Goal: Task Accomplishment & Management: Manage account settings

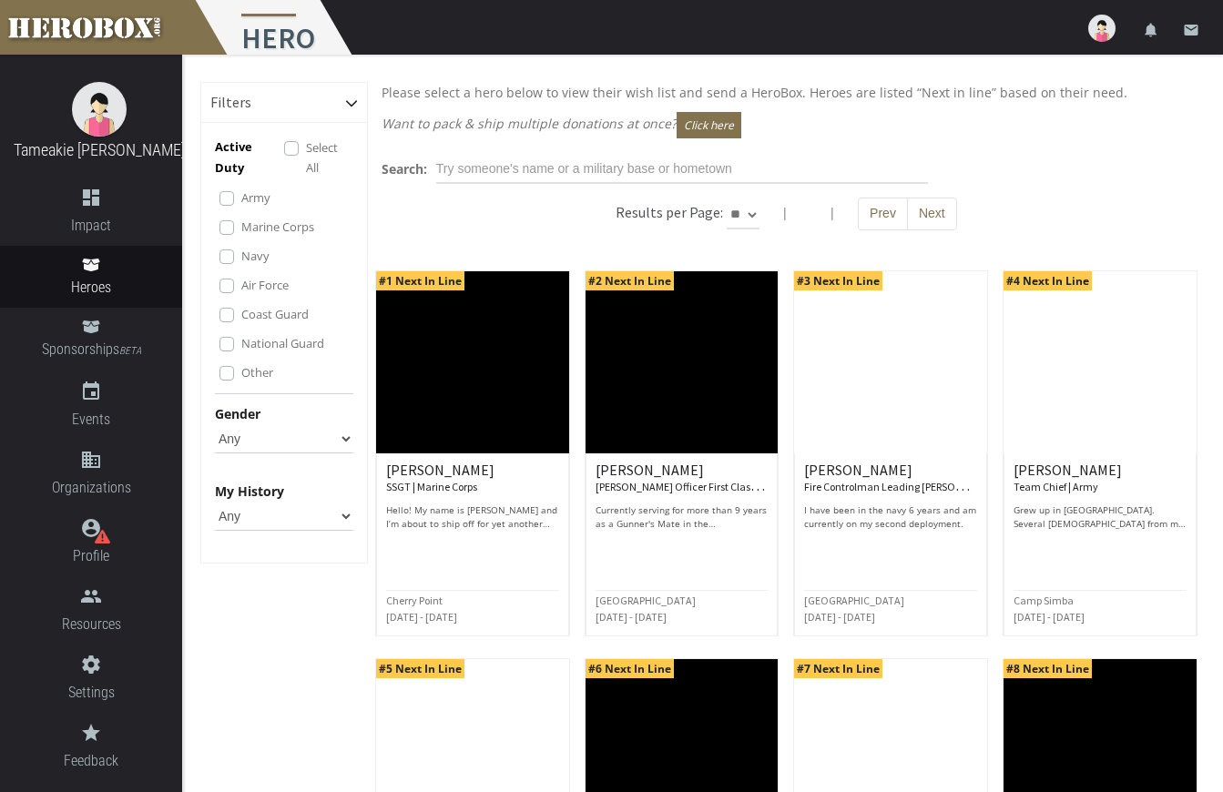
click at [1102, 28] on img at bounding box center [1101, 28] width 27 height 27
click at [254, 688] on div "Filters Active Duty Select All Army Marine Corps Navy Air Force Coast Guard Nat…" at bounding box center [284, 803] width 168 height 1442
click at [1112, 31] on img at bounding box center [1101, 28] width 27 height 27
drag, startPoint x: 1105, startPoint y: 24, endPoint x: 1043, endPoint y: 43, distance: 64.8
click at [1043, 43] on div "menu Hero settings Settings lock Logout notifications email" at bounding box center [611, 27] width 1223 height 55
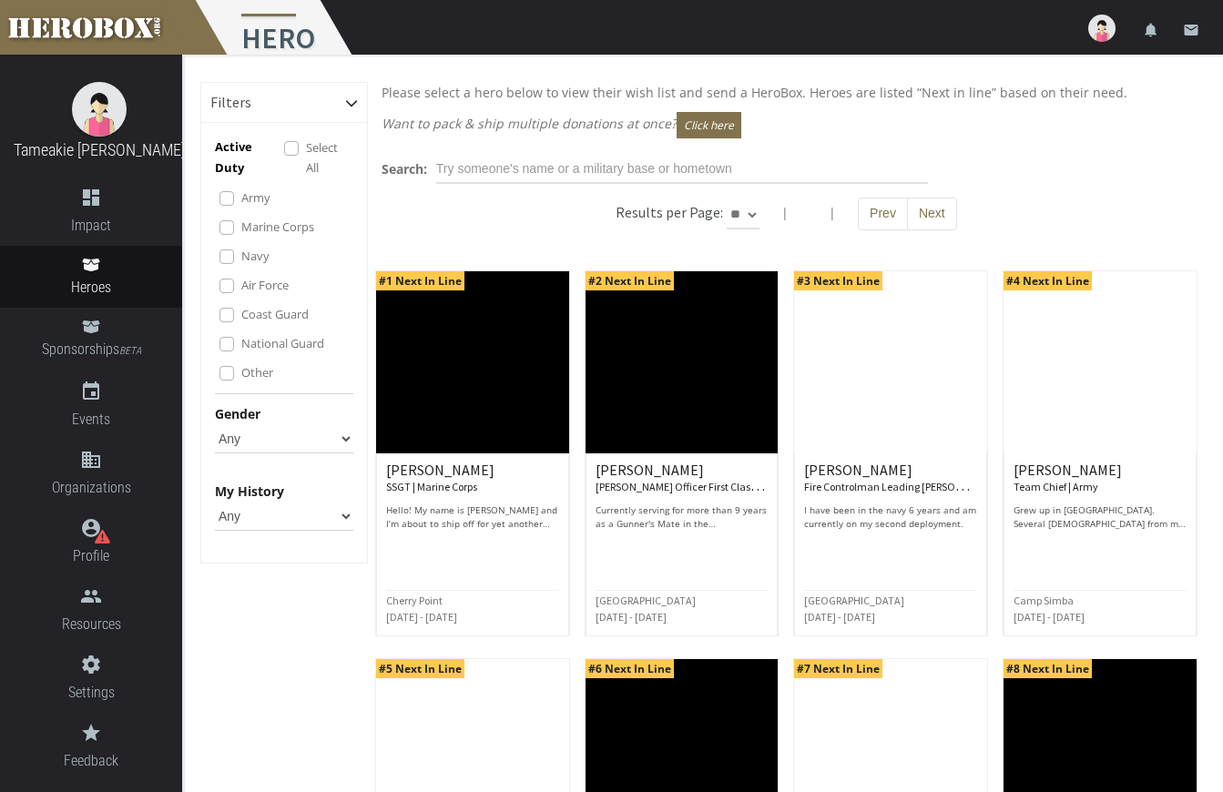
click at [1105, 35] on img at bounding box center [1101, 28] width 27 height 27
click at [1035, 76] on link "settings Settings" at bounding box center [1047, 79] width 164 height 39
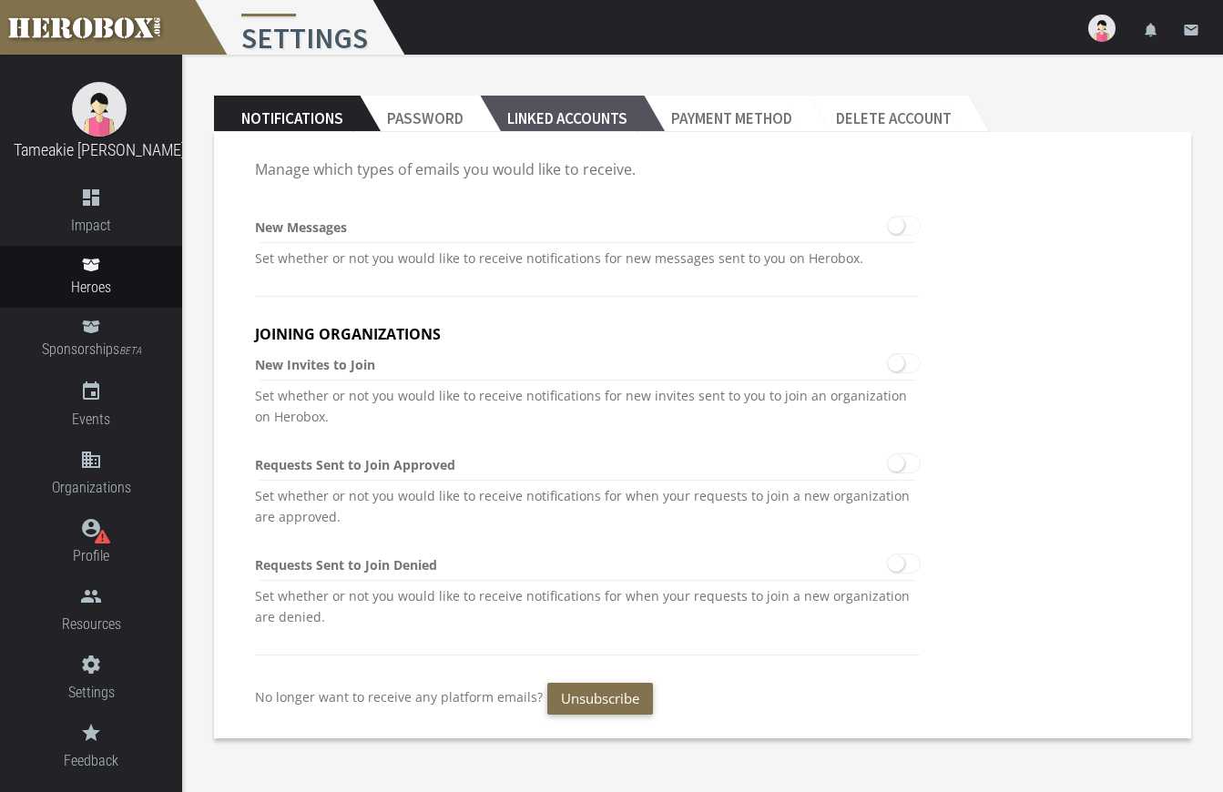
click at [560, 101] on h2 "Linked Accounts" at bounding box center [562, 114] width 164 height 36
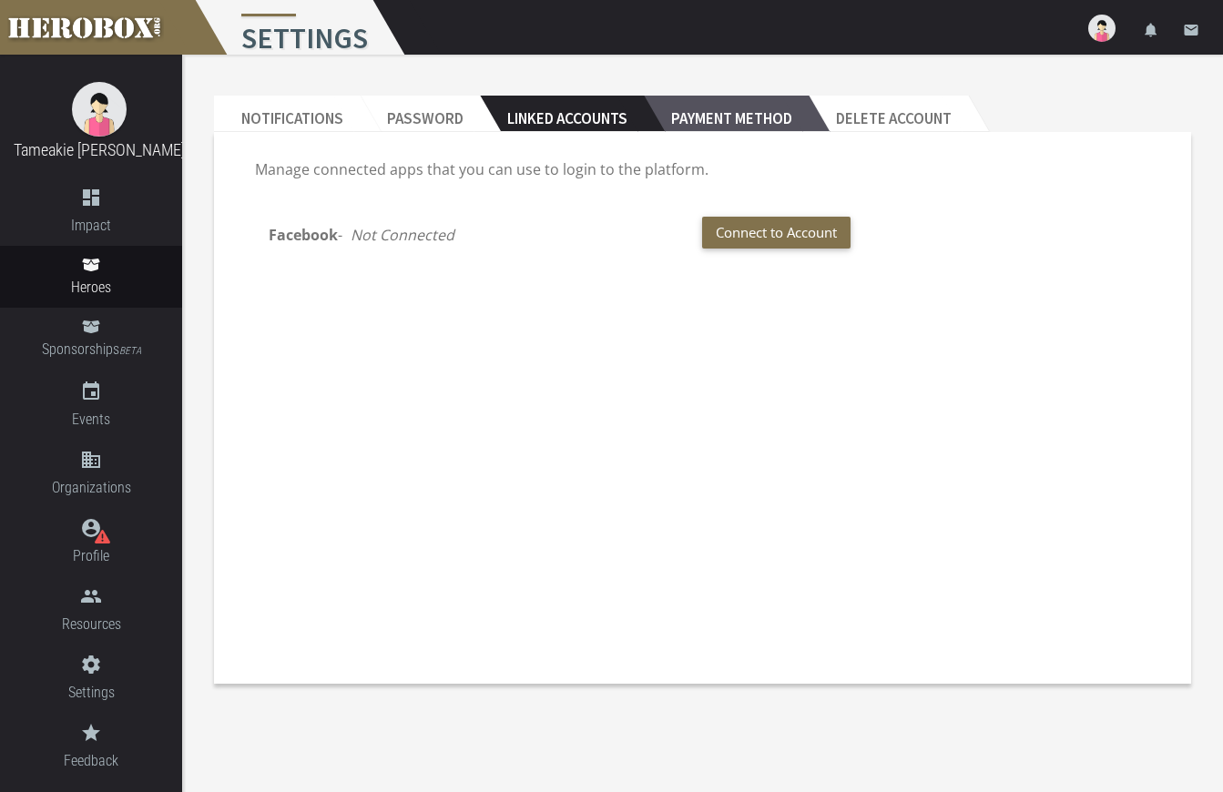
click at [680, 114] on h2 "Payment Method" at bounding box center [726, 114] width 165 height 36
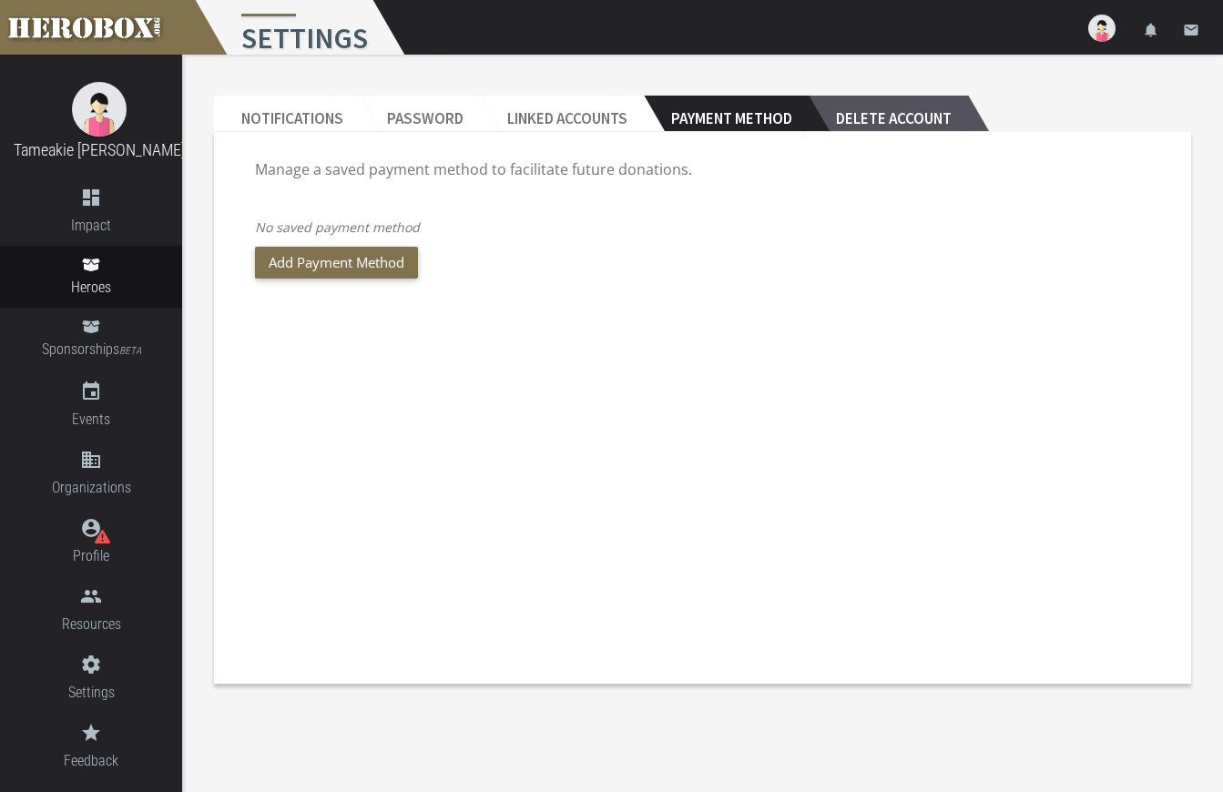
click at [902, 125] on h2 "Delete Account" at bounding box center [888, 114] width 159 height 36
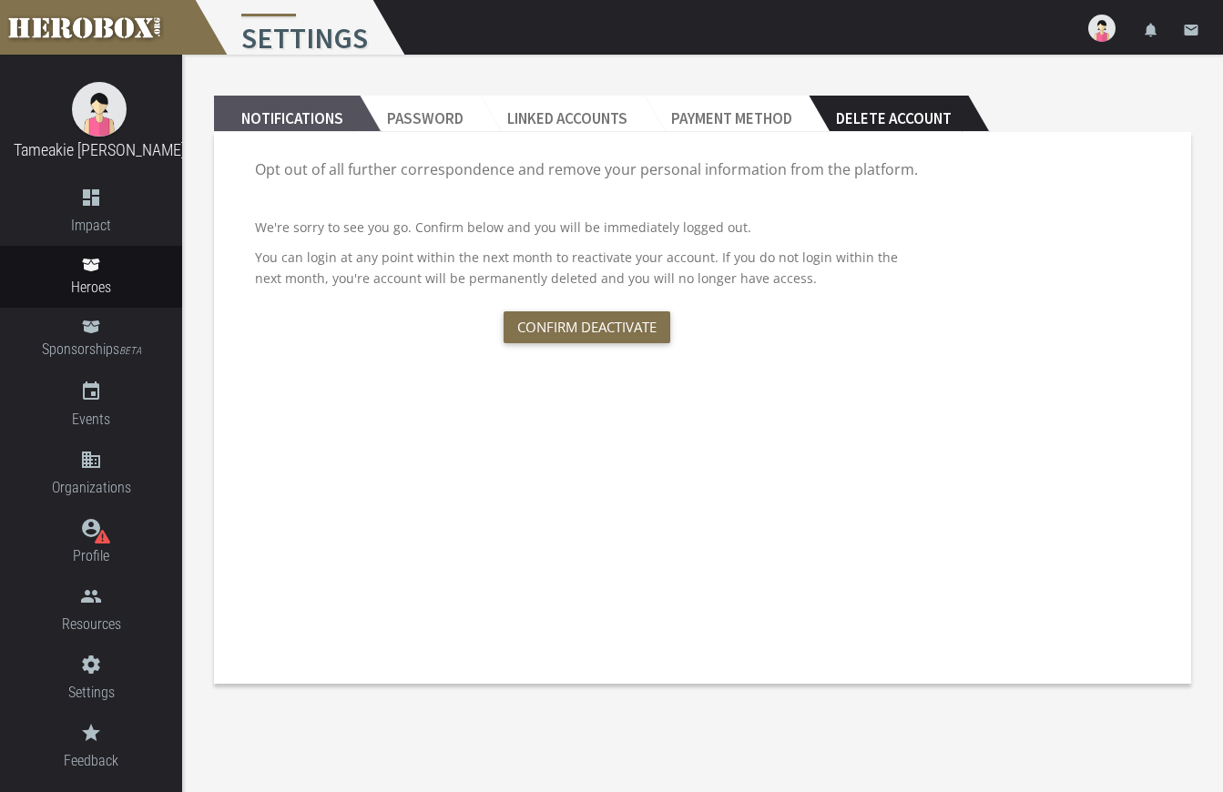
click at [297, 125] on h2 "Notifications" at bounding box center [287, 114] width 146 height 36
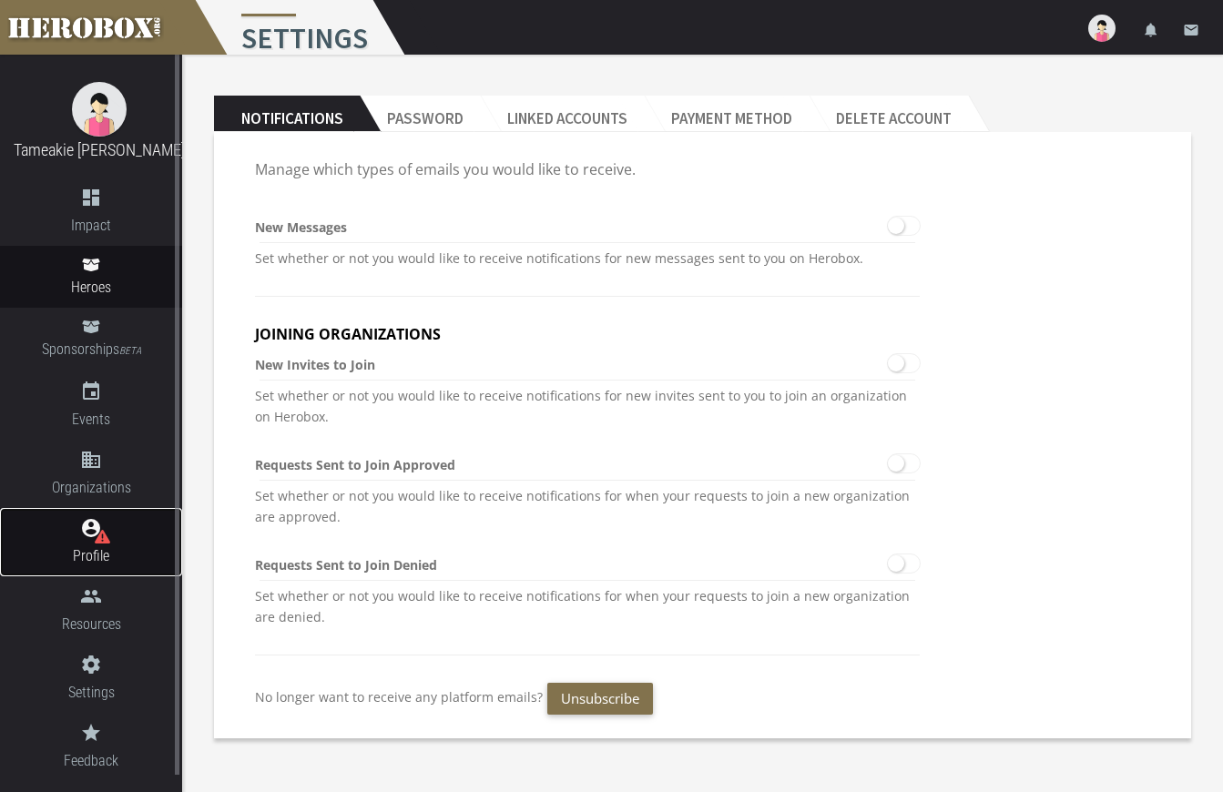
click at [95, 557] on span "Profile" at bounding box center [91, 556] width 182 height 23
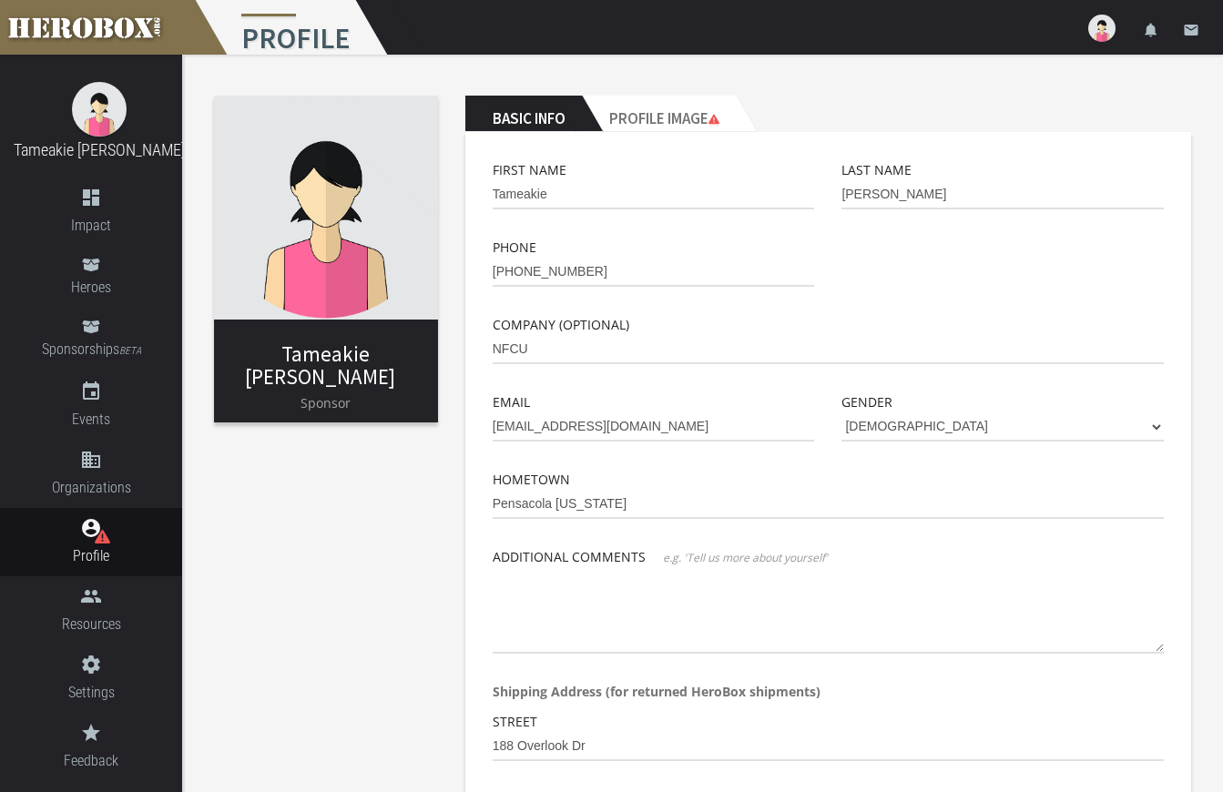
click at [348, 209] on img at bounding box center [326, 208] width 224 height 224
click at [686, 115] on h2 "Profile Image" at bounding box center [659, 114] width 154 height 36
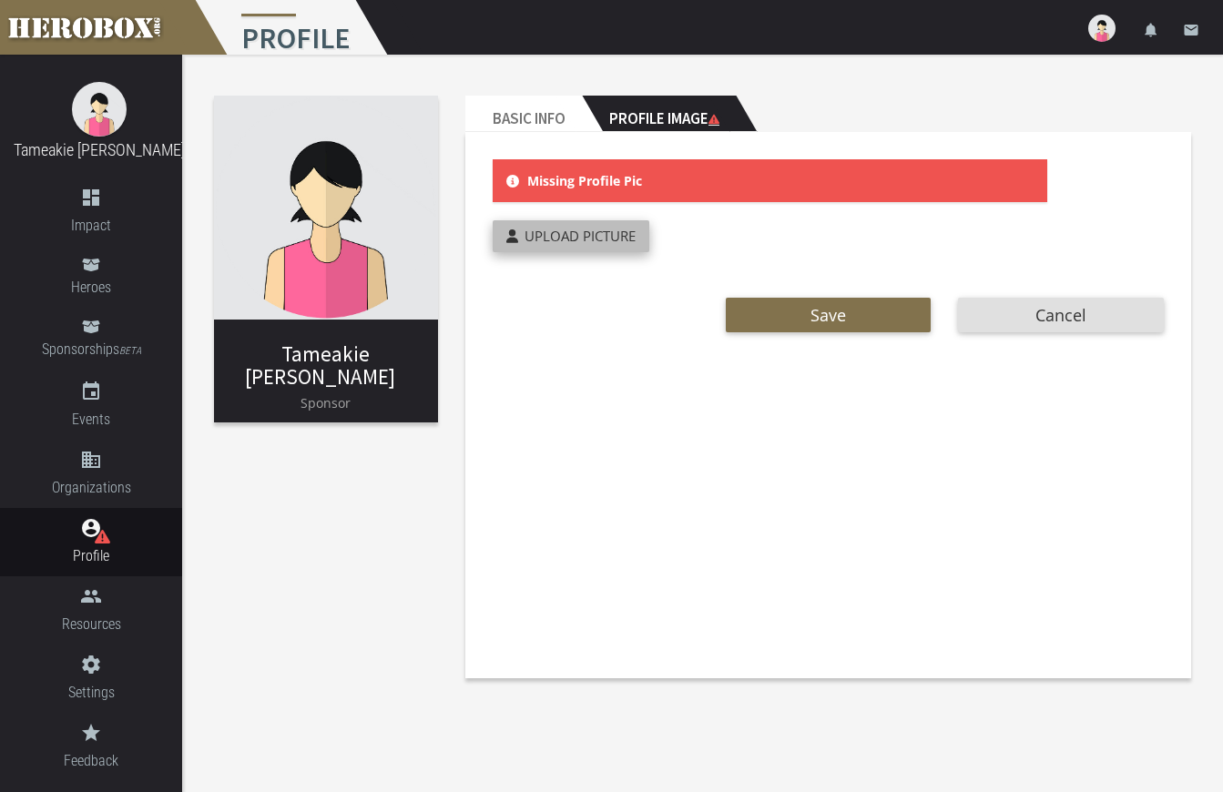
click at [548, 240] on span "Upload Picture" at bounding box center [580, 236] width 111 height 18
click at [548, 240] on input "Upload Picture" at bounding box center [613, 230] width 241 height 21
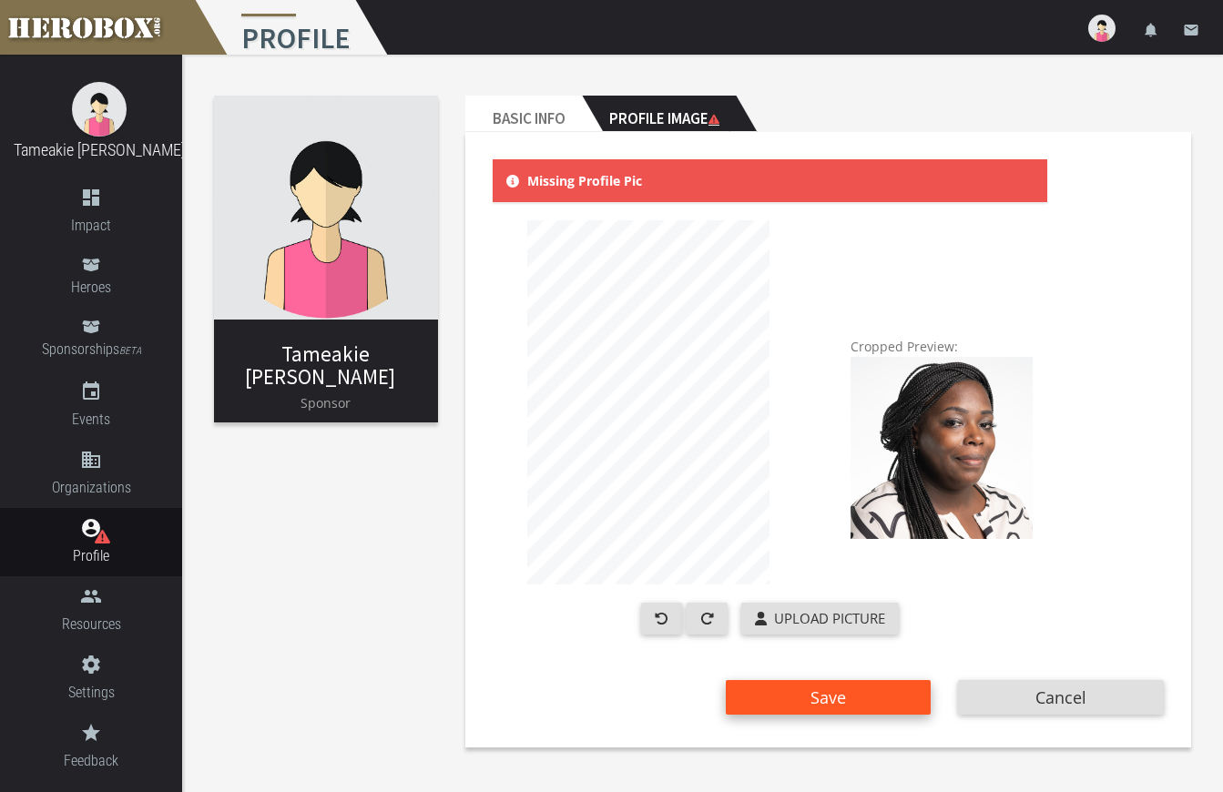
click at [846, 694] on button "Save" at bounding box center [829, 697] width 206 height 35
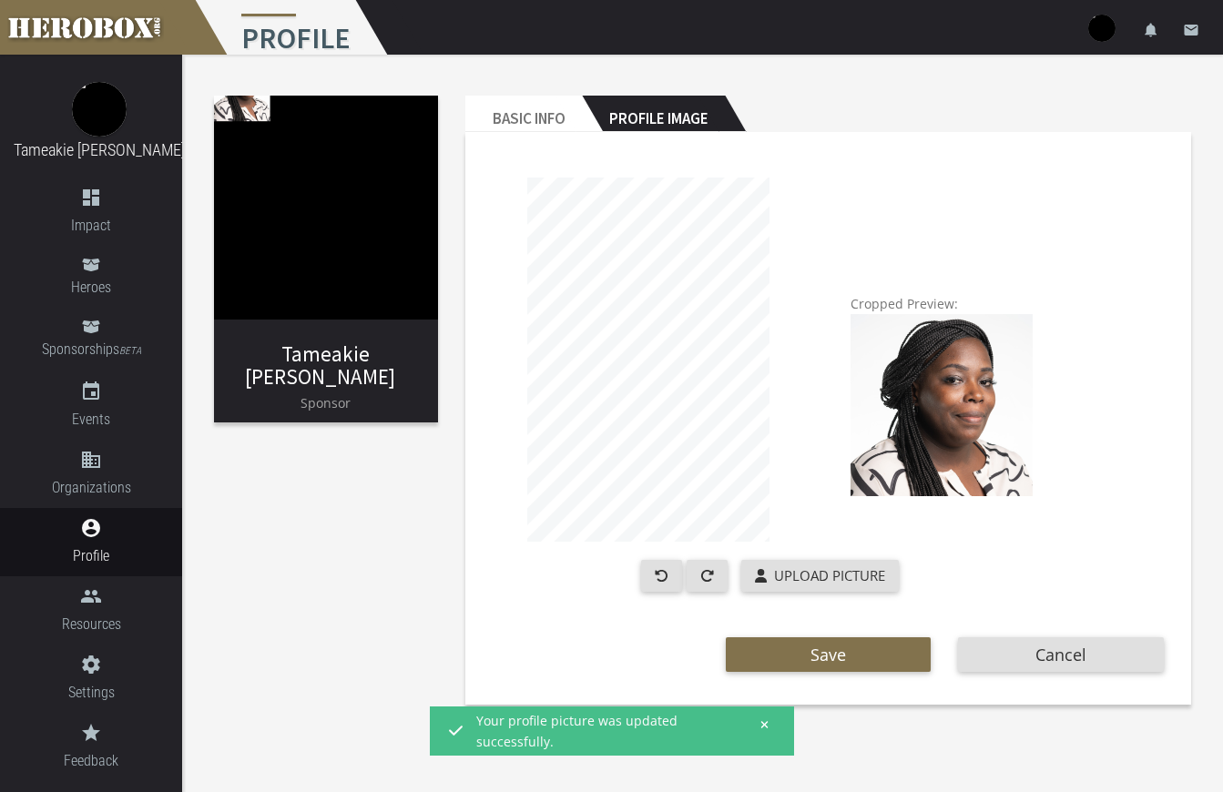
click at [942, 415] on img at bounding box center [942, 405] width 182 height 182
click at [813, 650] on span "Save" at bounding box center [828, 655] width 36 height 22
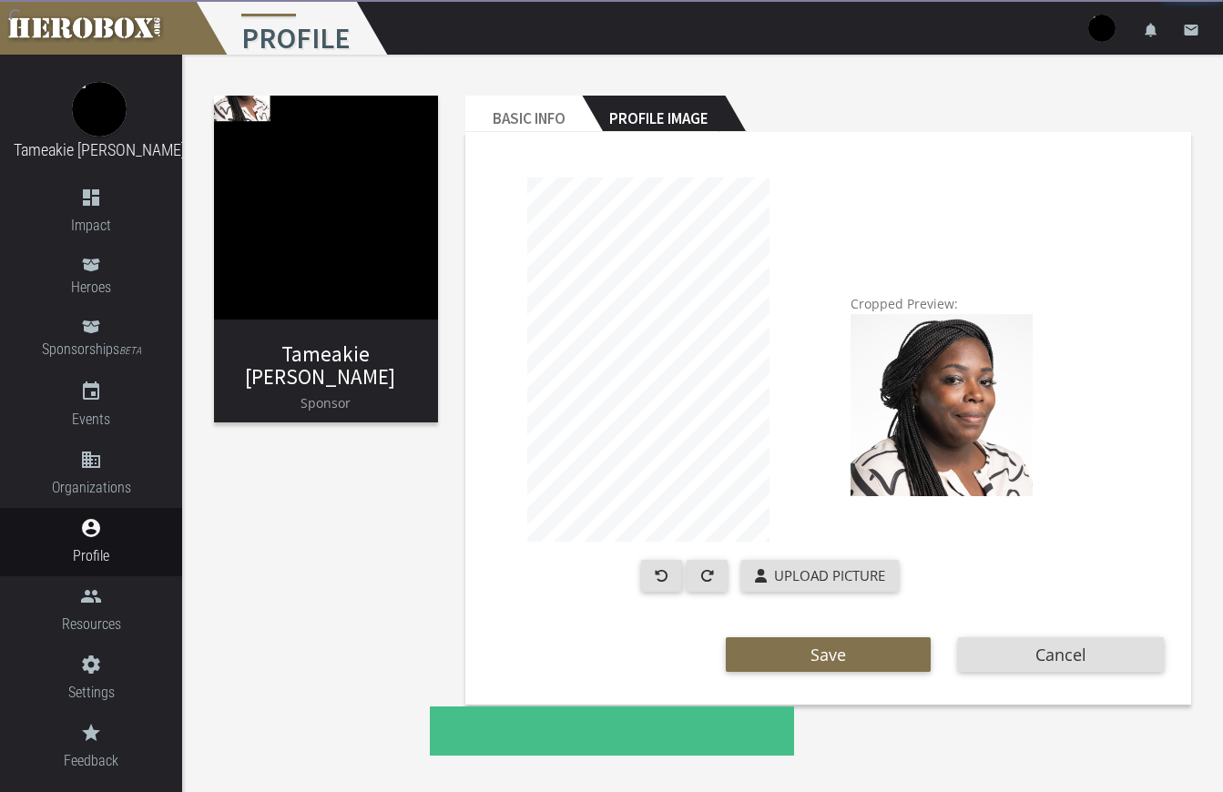
click at [761, 725] on md-toast "Your profile picture was updated successfully." at bounding box center [612, 731] width 364 height 49
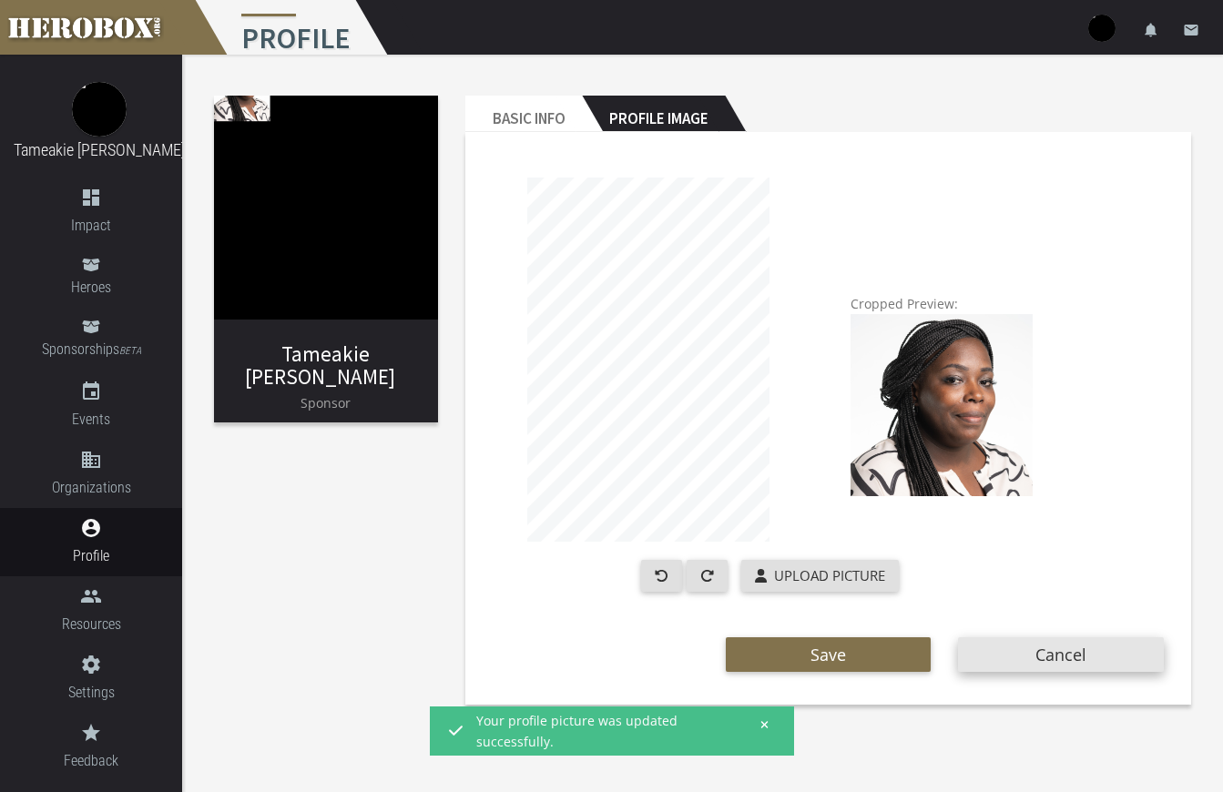
click at [1005, 650] on button "Cancel" at bounding box center [1061, 654] width 206 height 35
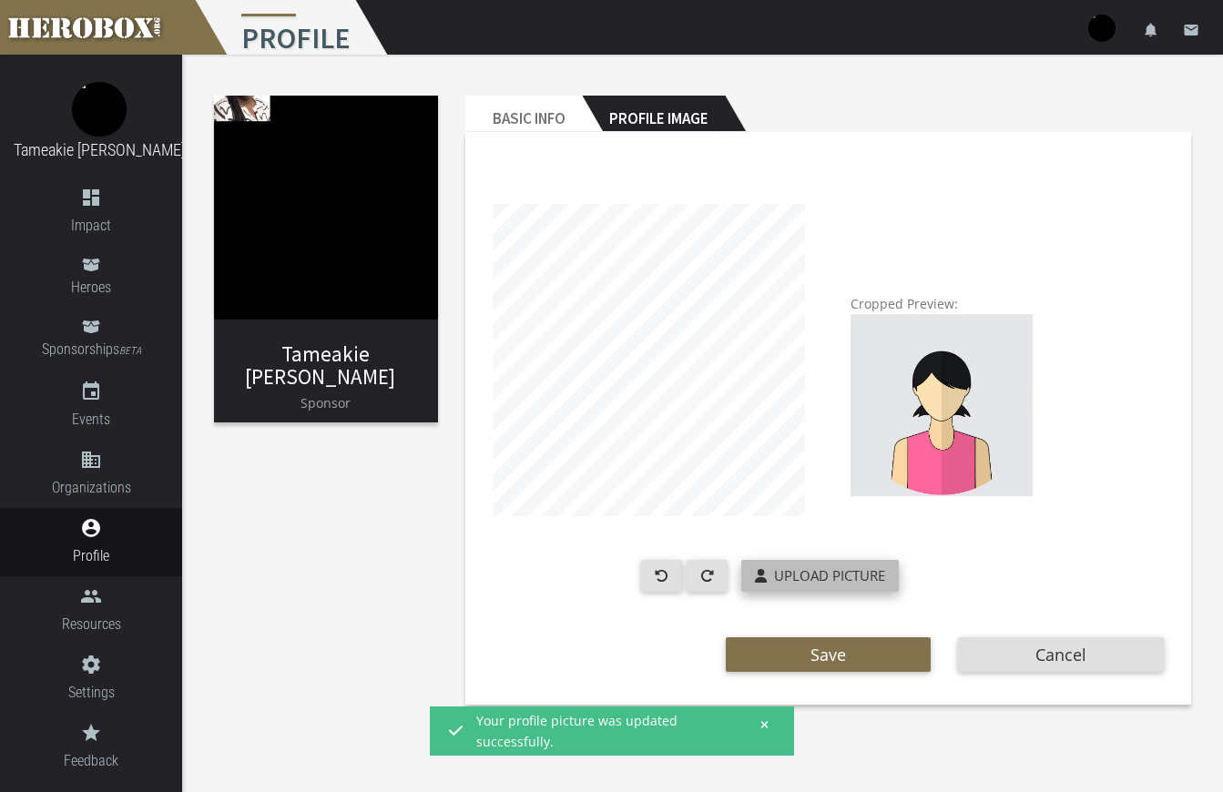
click at [828, 575] on span "Upload Picture" at bounding box center [829, 575] width 111 height 18
click at [828, 575] on input "Upload Picture" at bounding box center [861, 570] width 241 height 21
click at [970, 646] on div "Save Cancel" at bounding box center [828, 650] width 698 height 44
click at [1042, 676] on div "Save Cancel" at bounding box center [828, 663] width 671 height 71
click at [1056, 652] on button "Cancel" at bounding box center [1061, 654] width 206 height 35
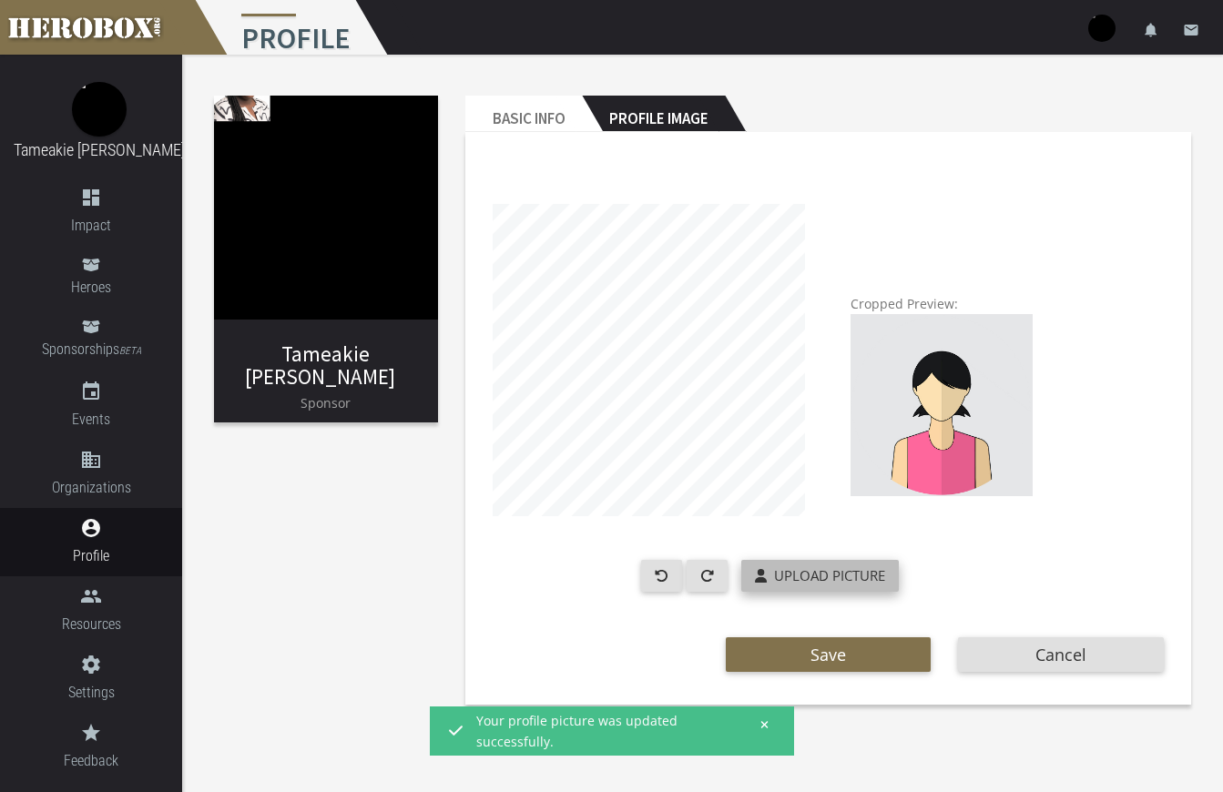
click at [780, 575] on span "Upload Picture" at bounding box center [829, 575] width 111 height 18
click at [780, 575] on input "Upload Picture" at bounding box center [861, 570] width 241 height 21
type input "**********"
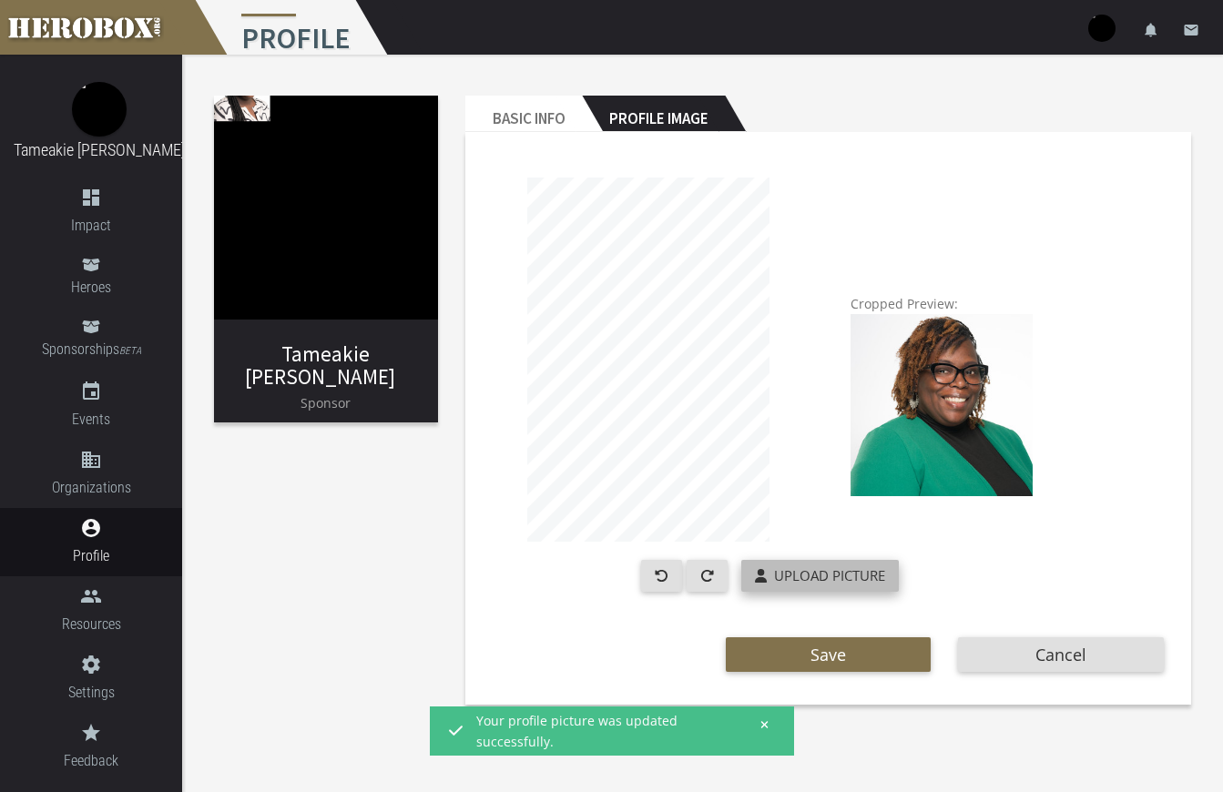
click at [850, 575] on span "Upload Picture" at bounding box center [829, 575] width 111 height 18
click at [850, 575] on input "Upload Picture" at bounding box center [861, 570] width 241 height 21
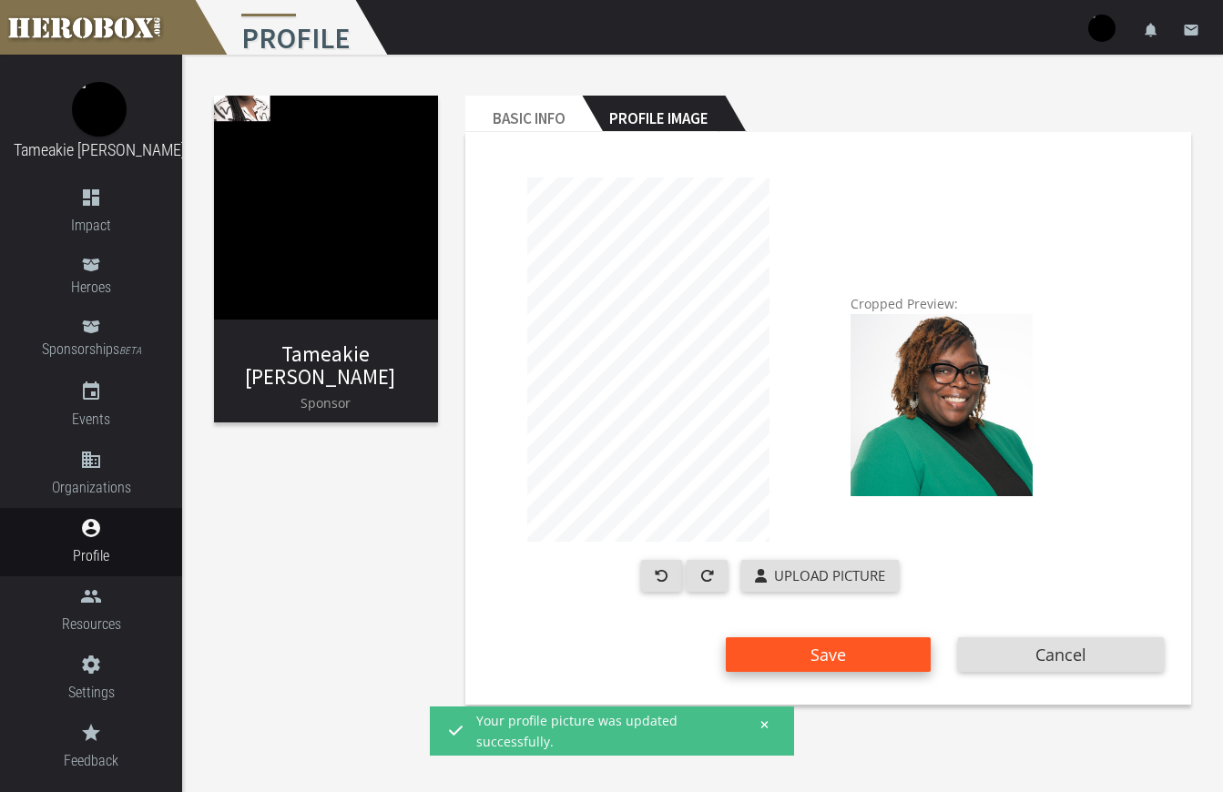
click at [838, 650] on span "Save" at bounding box center [828, 655] width 36 height 22
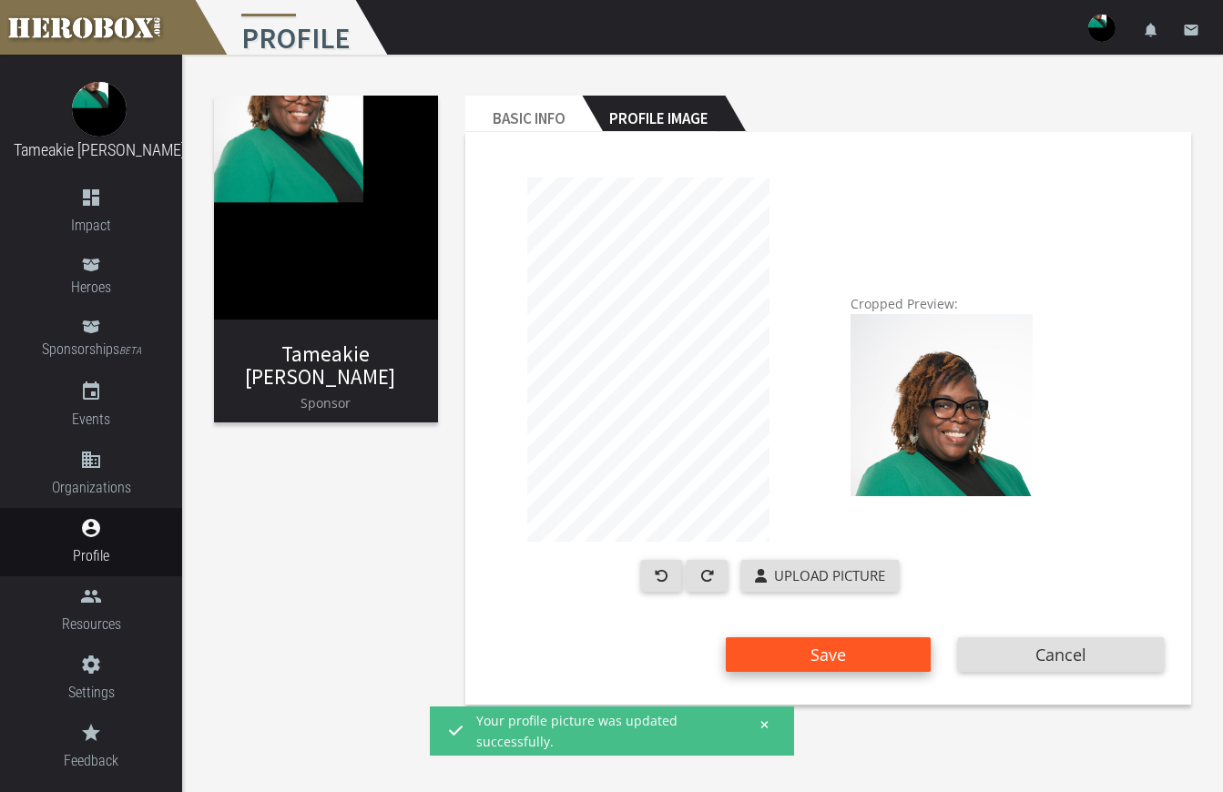
click at [849, 655] on button "Save" at bounding box center [829, 654] width 206 height 35
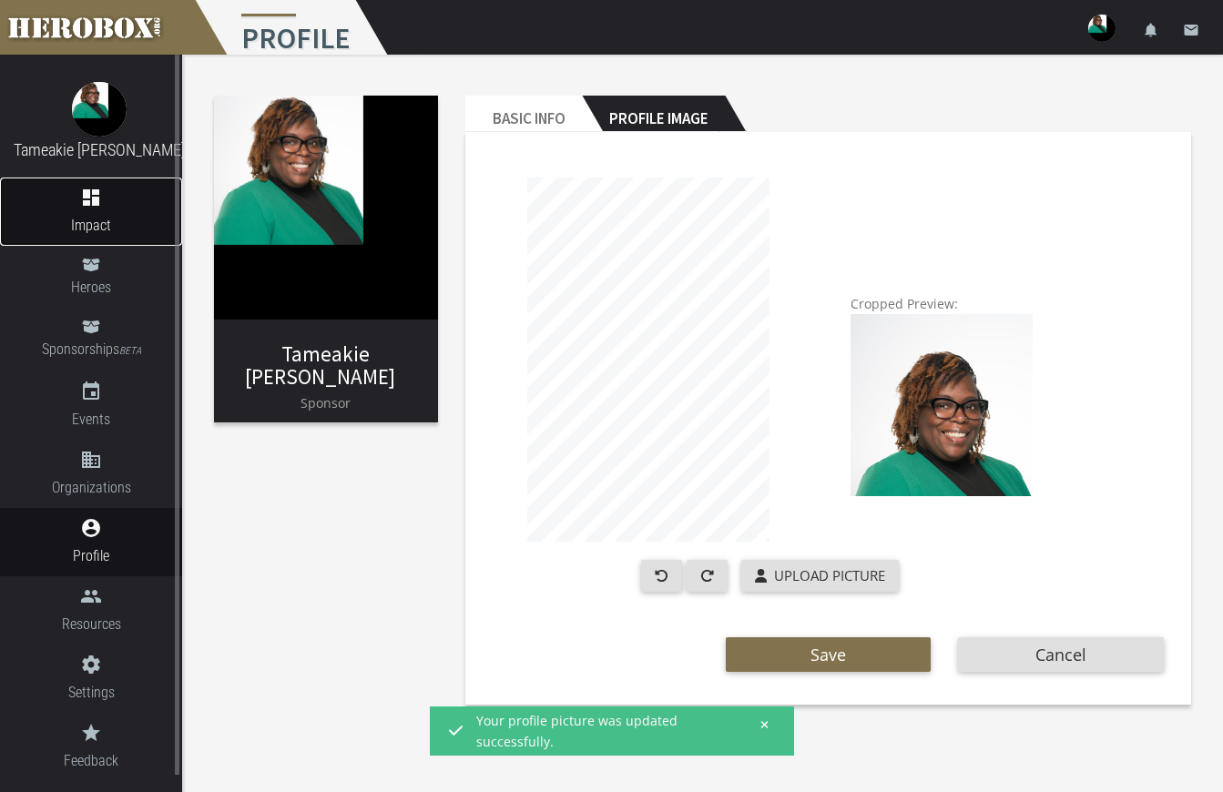
click at [97, 217] on span "Impact" at bounding box center [91, 225] width 182 height 23
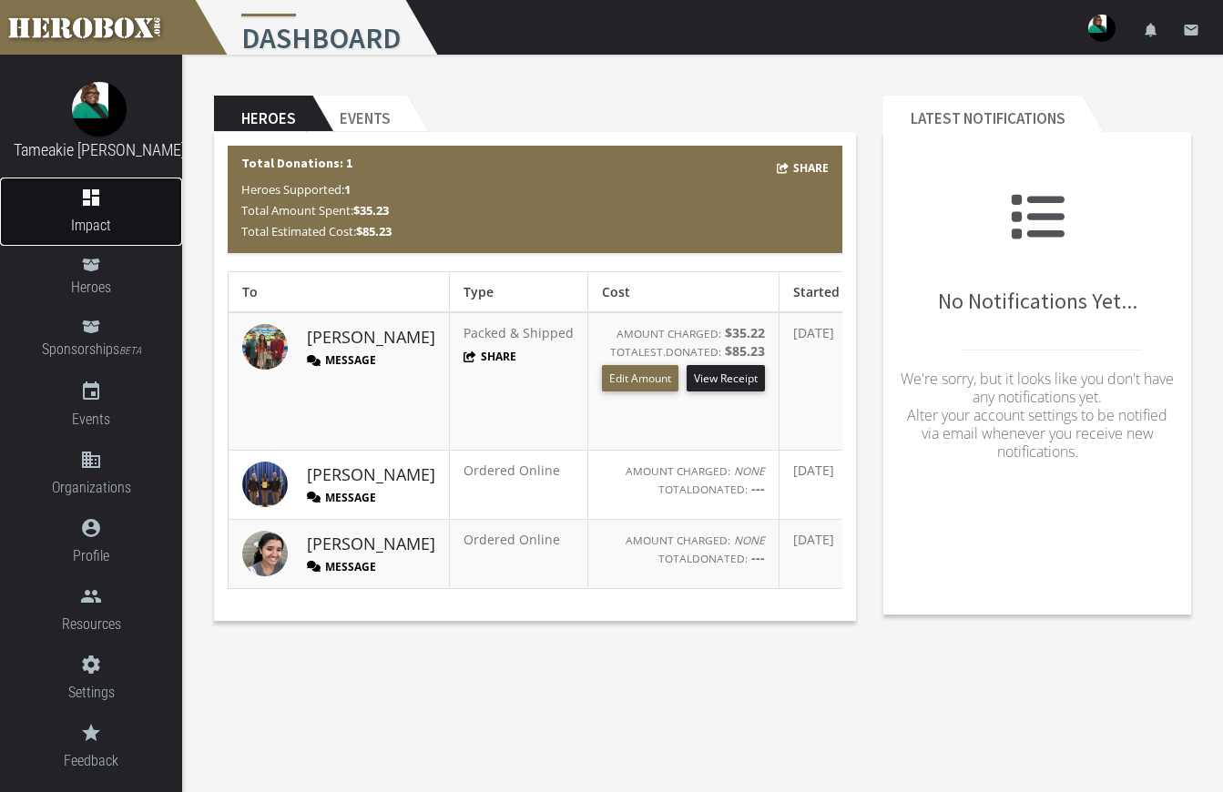
scroll to position [0, 159]
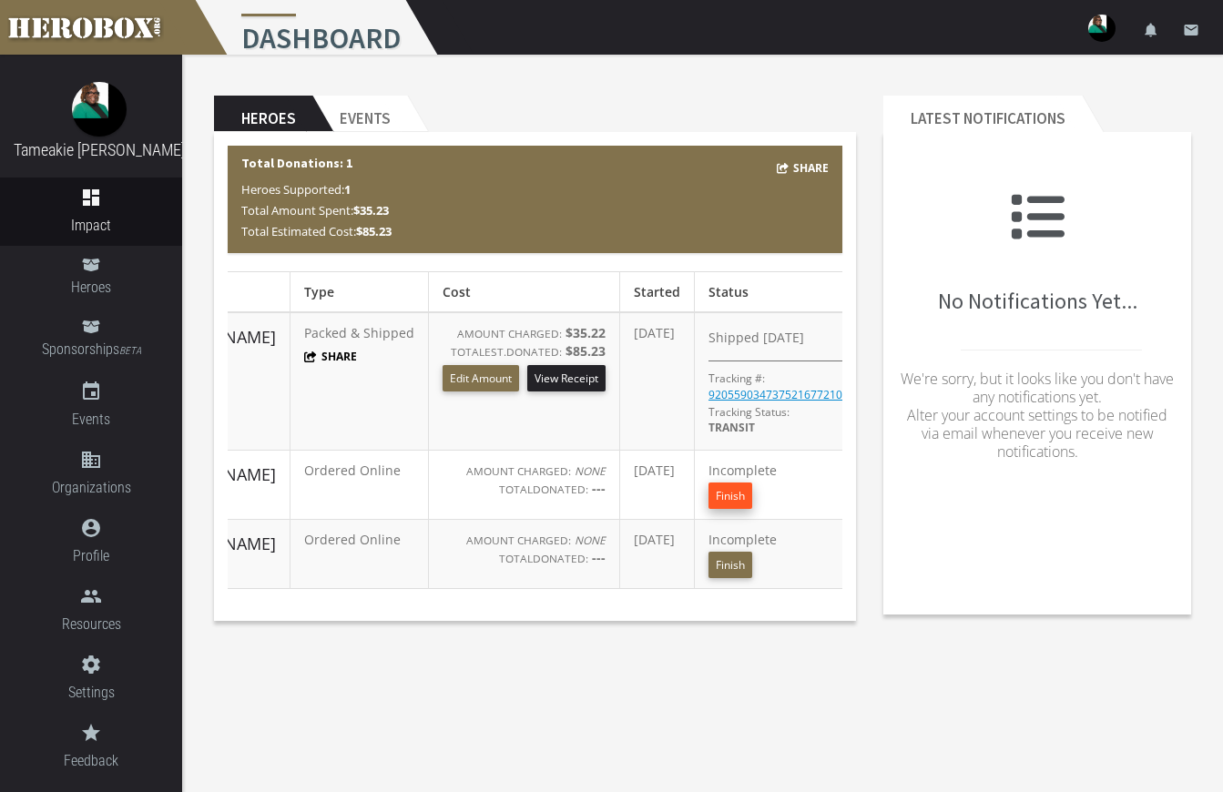
click at [708, 491] on button "Finish" at bounding box center [730, 496] width 44 height 26
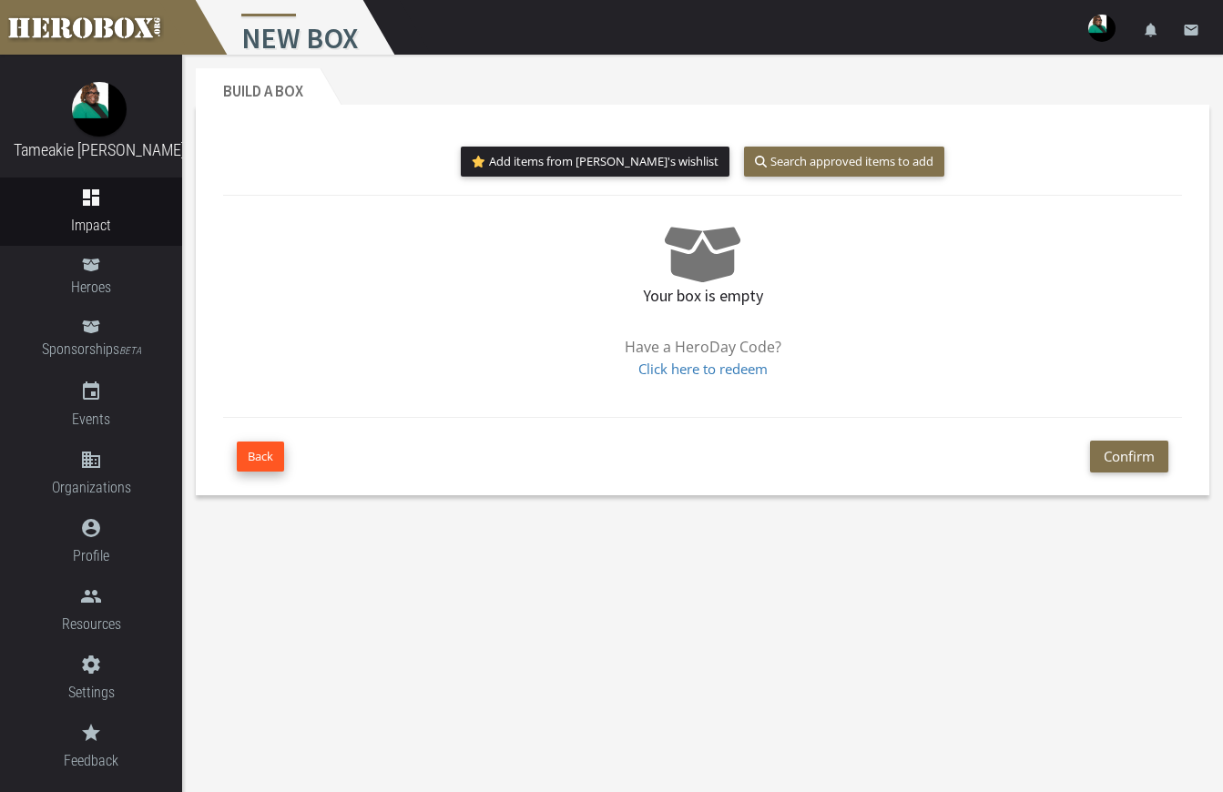
click at [260, 454] on button "Back" at bounding box center [260, 457] width 47 height 30
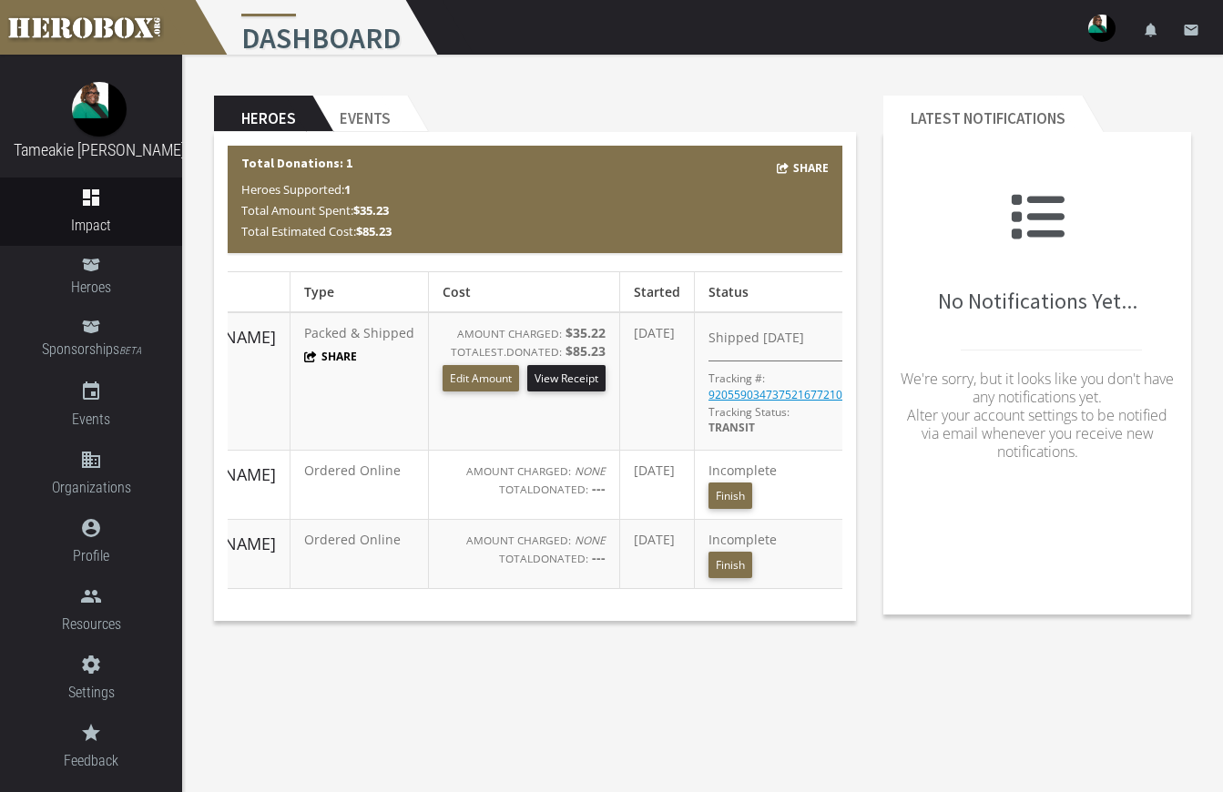
scroll to position [0, 125]
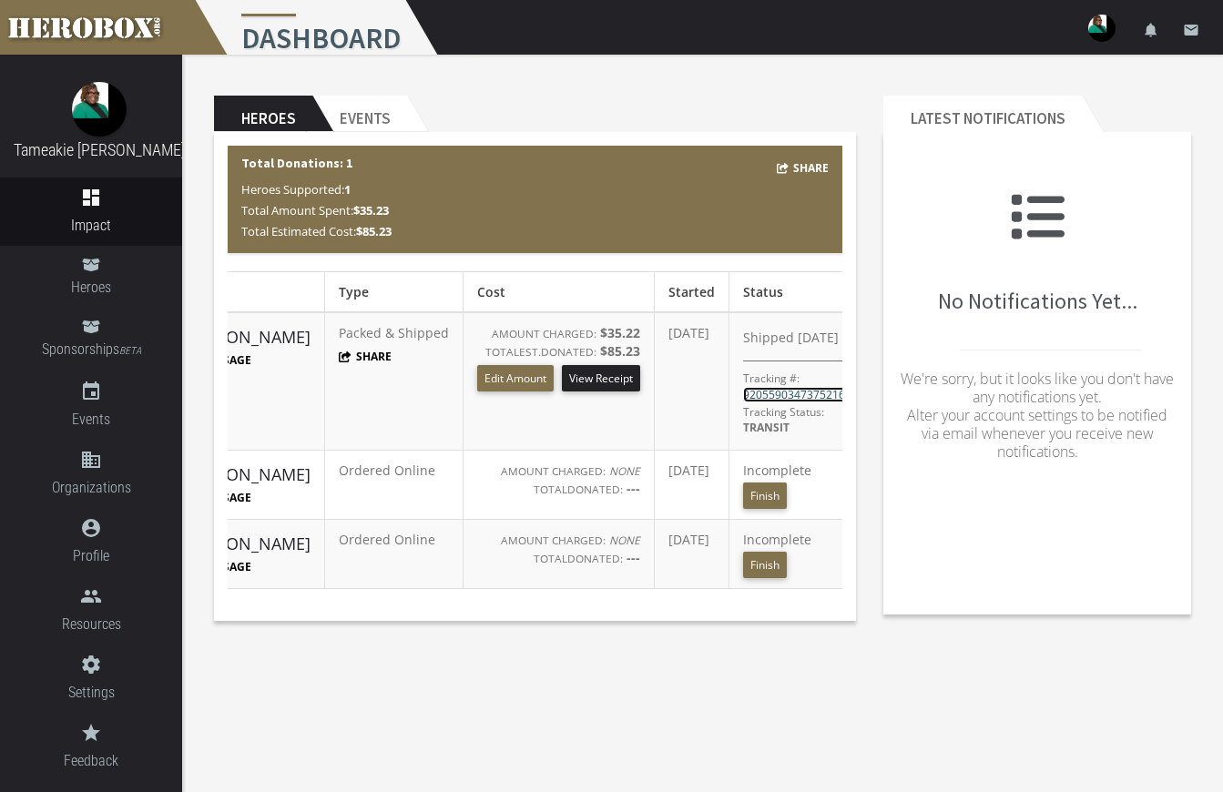
click at [782, 393] on link "9205590347375216772103" at bounding box center [813, 394] width 140 height 15
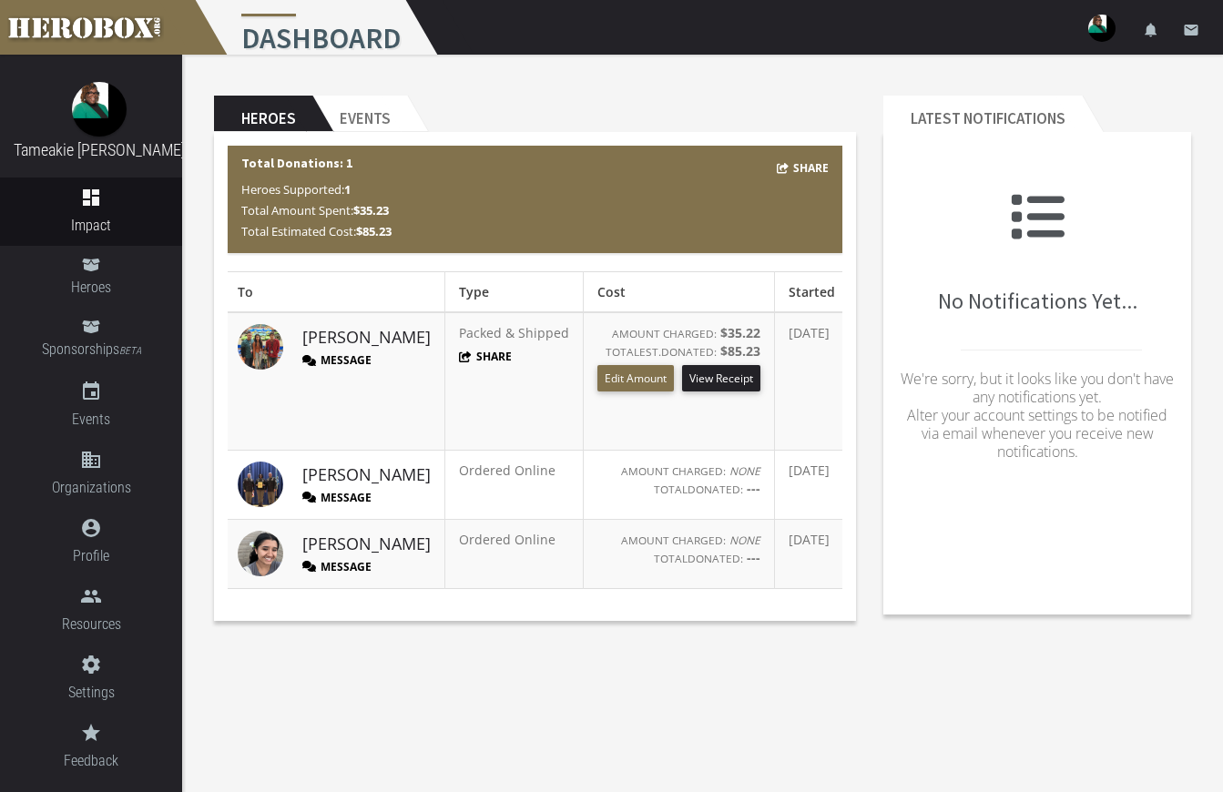
scroll to position [0, 0]
click at [348, 355] on button "Message" at bounding box center [341, 359] width 69 height 15
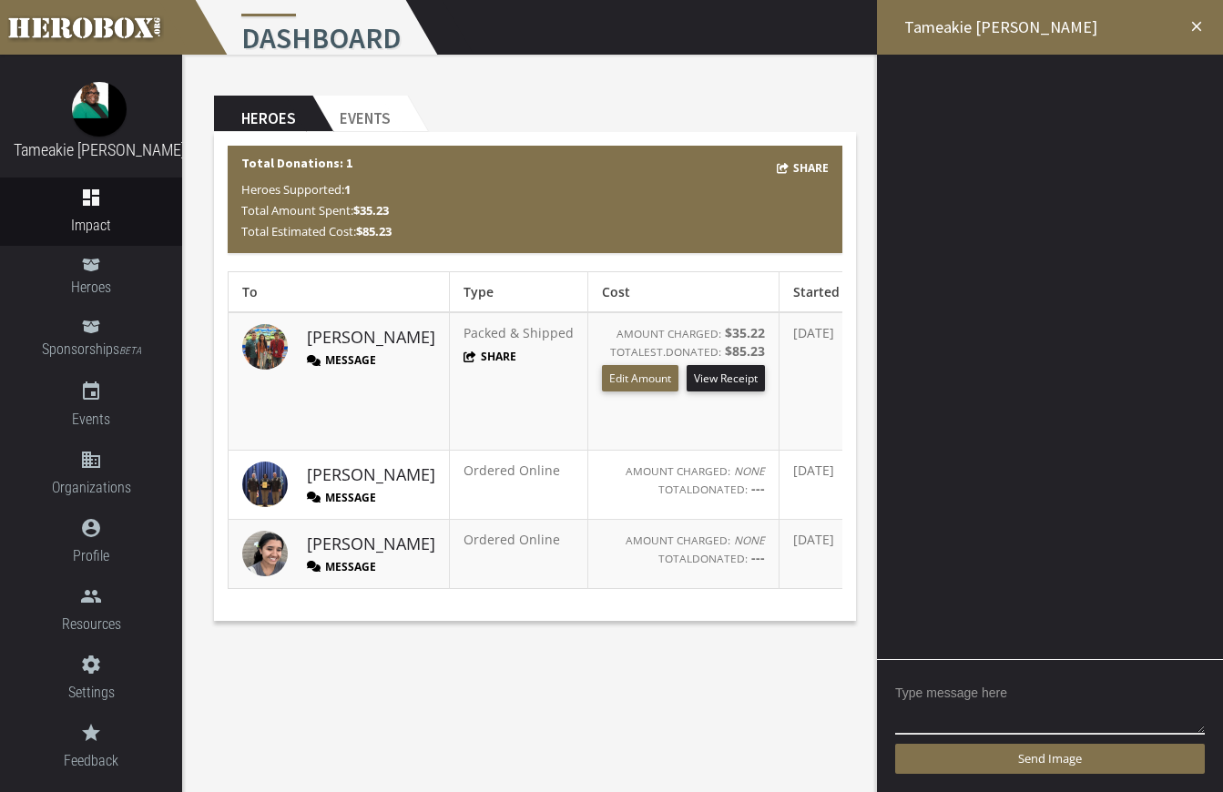
click at [1198, 25] on icon "close" at bounding box center [1196, 26] width 16 height 16
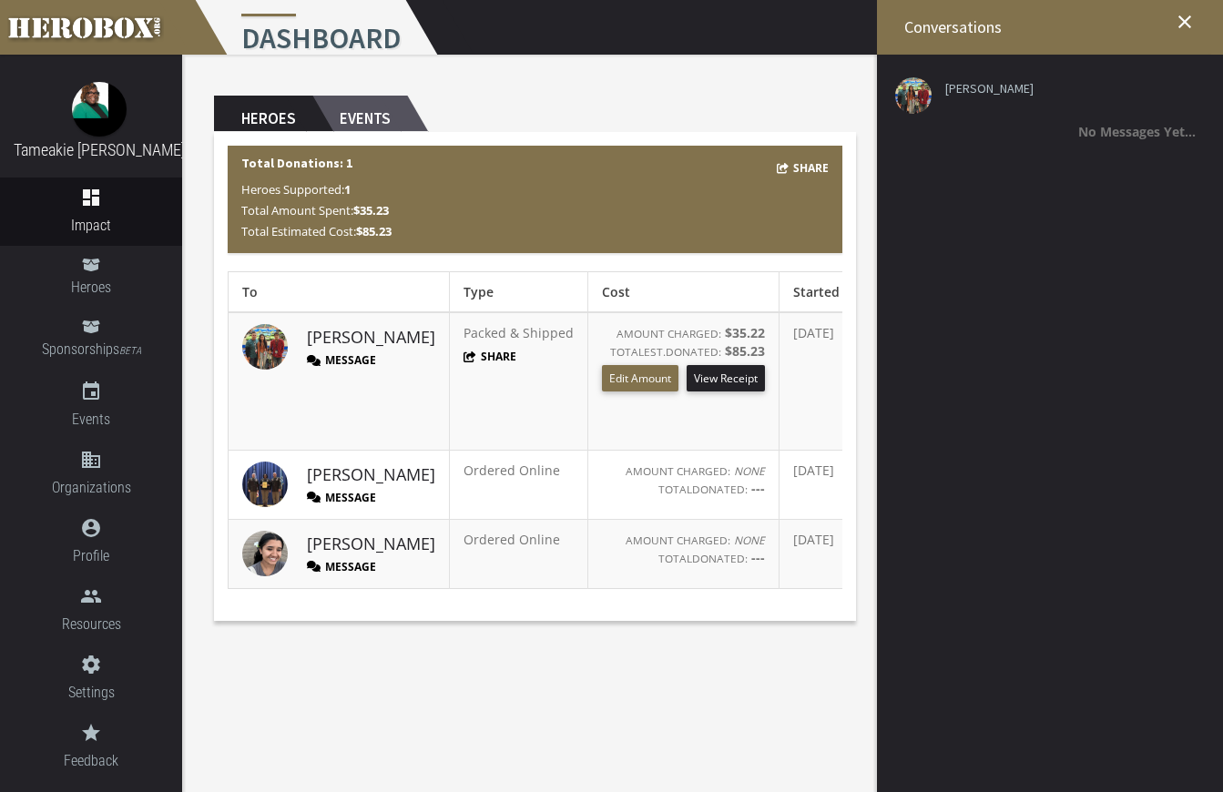
click at [358, 117] on h2 "Events" at bounding box center [359, 114] width 95 height 36
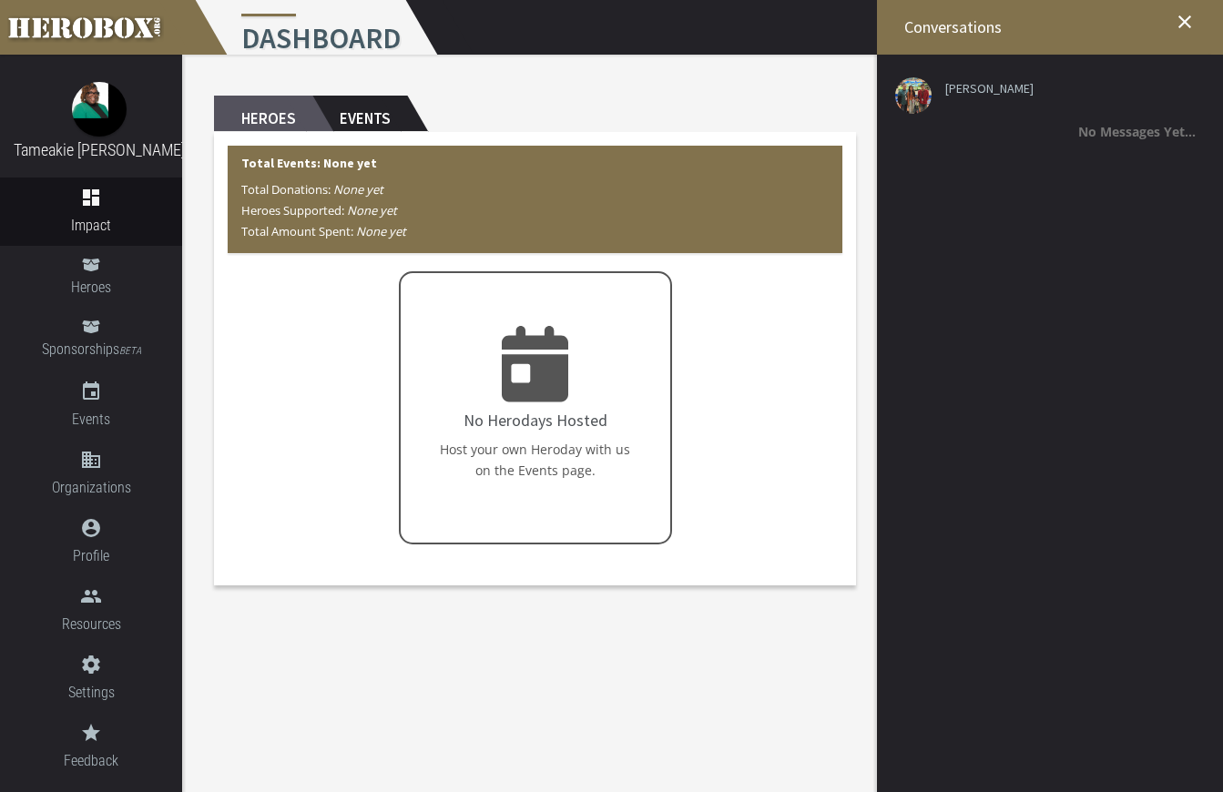
click at [233, 120] on h2 "Heroes" at bounding box center [263, 114] width 98 height 36
